Goal: Task Accomplishment & Management: Use online tool/utility

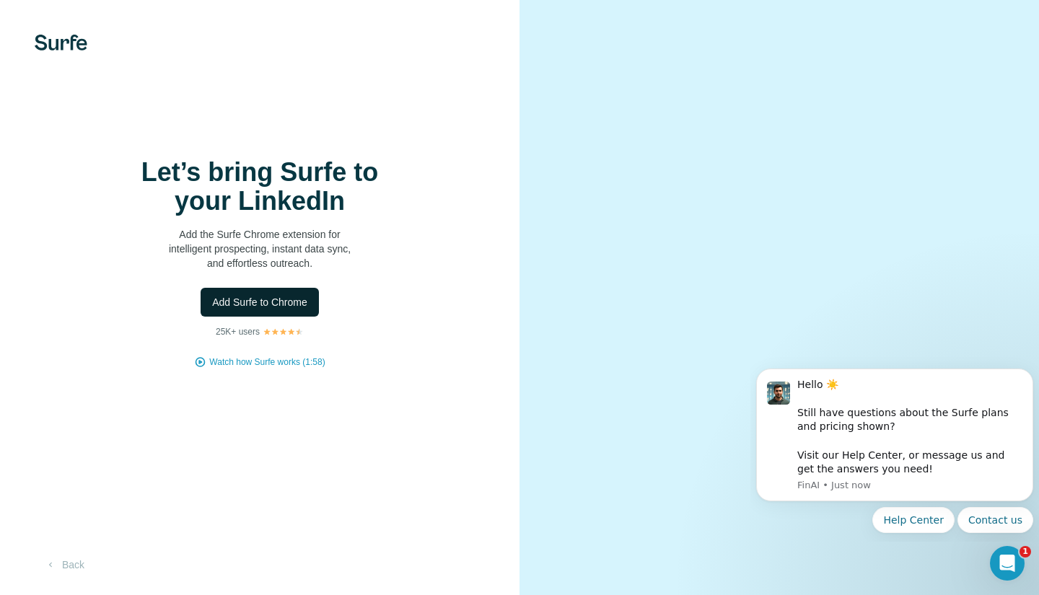
click at [257, 305] on span "Add Surfe to Chrome" at bounding box center [259, 302] width 95 height 14
